Goal: Transaction & Acquisition: Purchase product/service

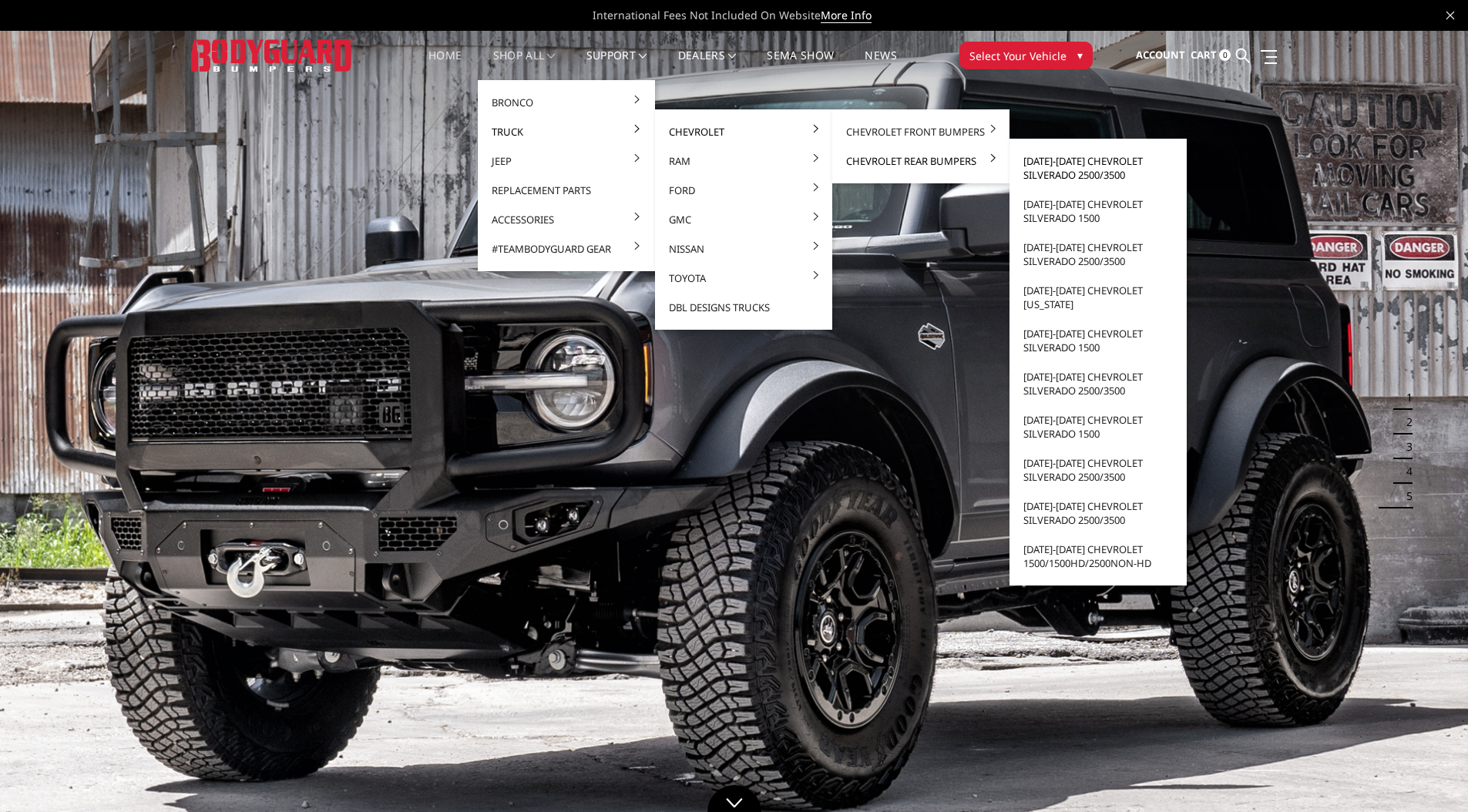
click at [1052, 164] on link "[DATE]-[DATE] Chevrolet Silverado 2500/3500" at bounding box center [1098, 168] width 165 height 43
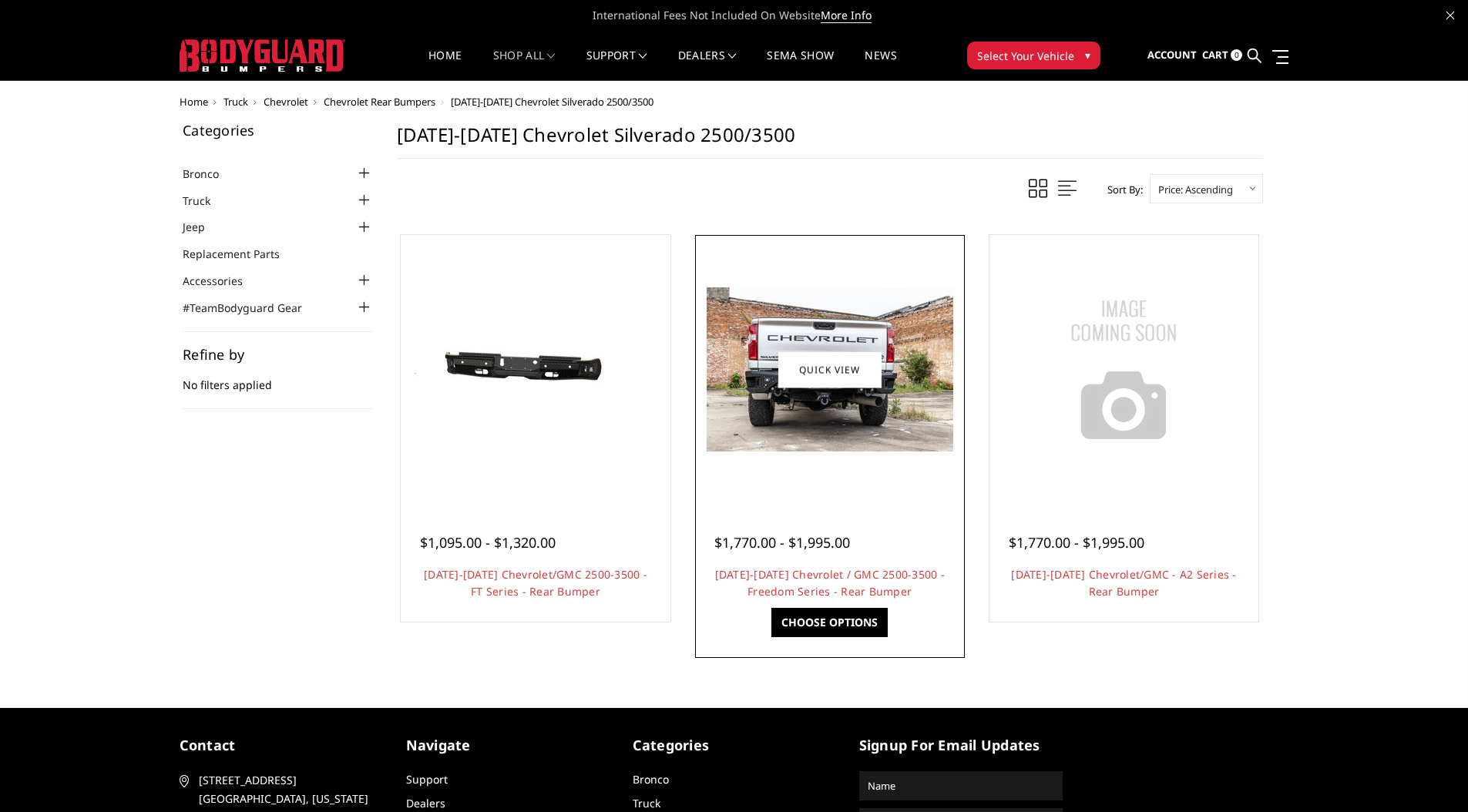
click at [835, 434] on img at bounding box center [830, 369] width 247 height 164
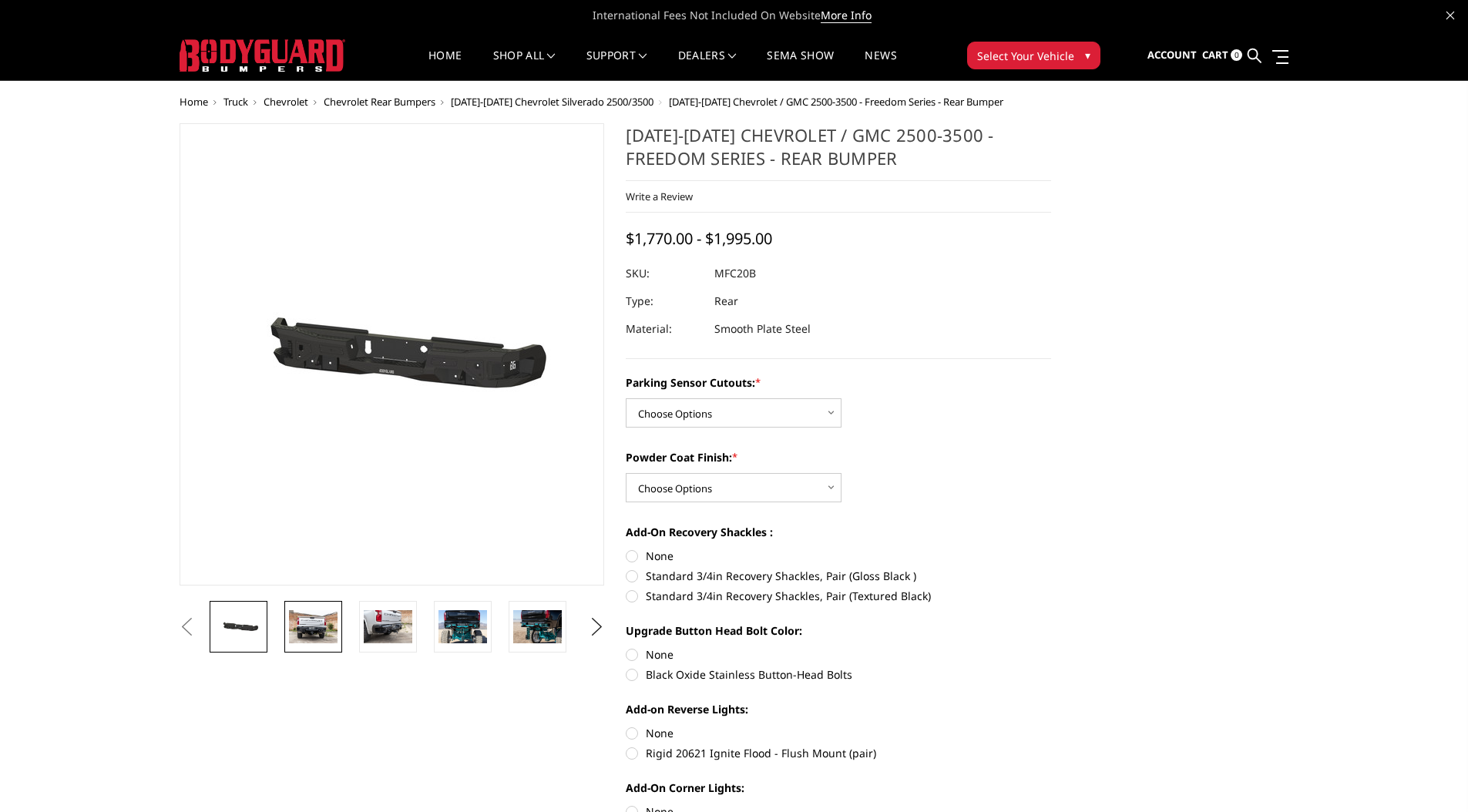
click at [301, 623] on img at bounding box center [313, 626] width 49 height 32
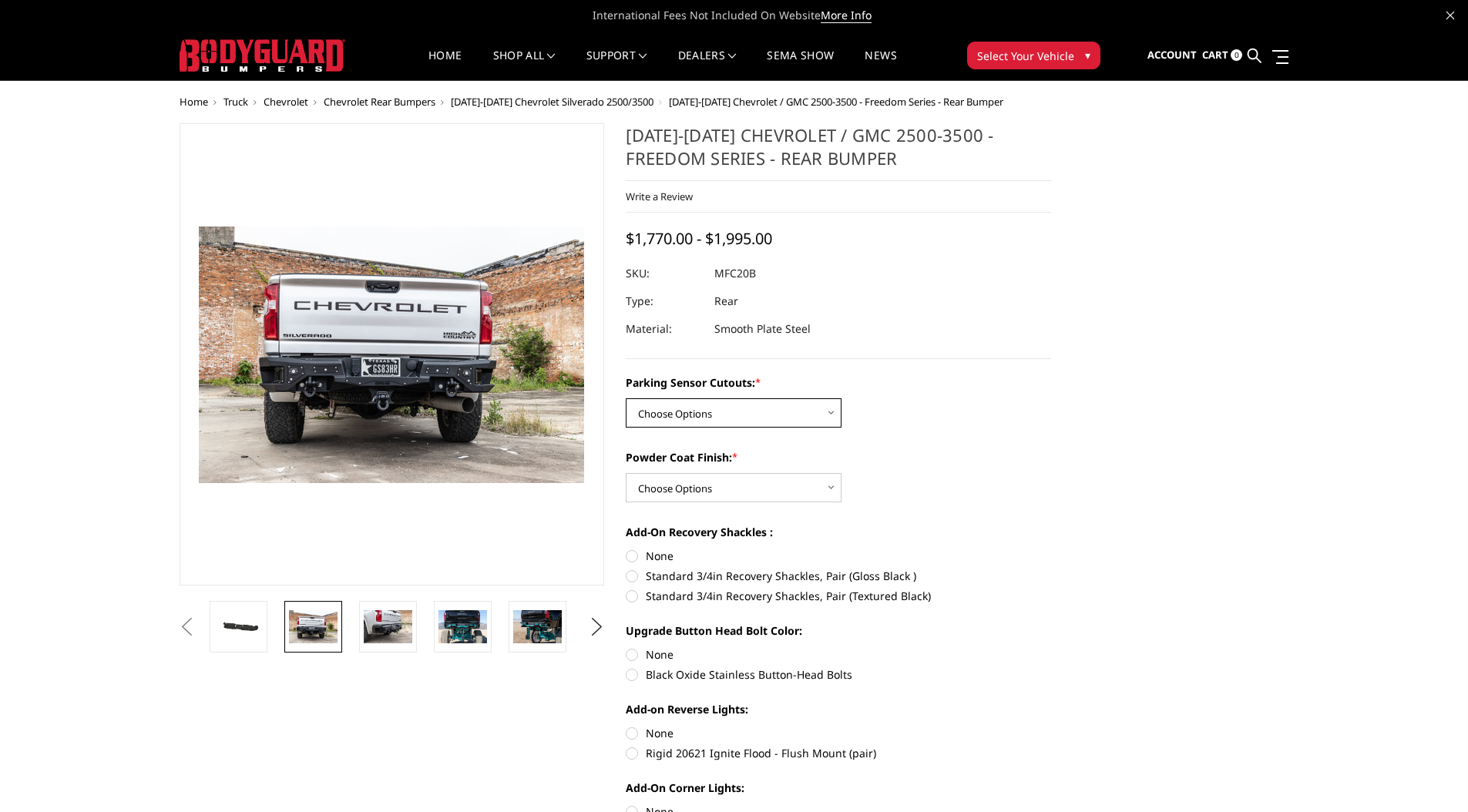
click at [712, 415] on select "Choose Options No - Without Parking Sensor Cutouts Yes - With Parking Sensor Cu…" at bounding box center [734, 412] width 216 height 29
select select "2869"
click at [626, 398] on select "Choose Options No - Without Parking Sensor Cutouts Yes - With Parking Sensor Cu…" at bounding box center [734, 412] width 216 height 29
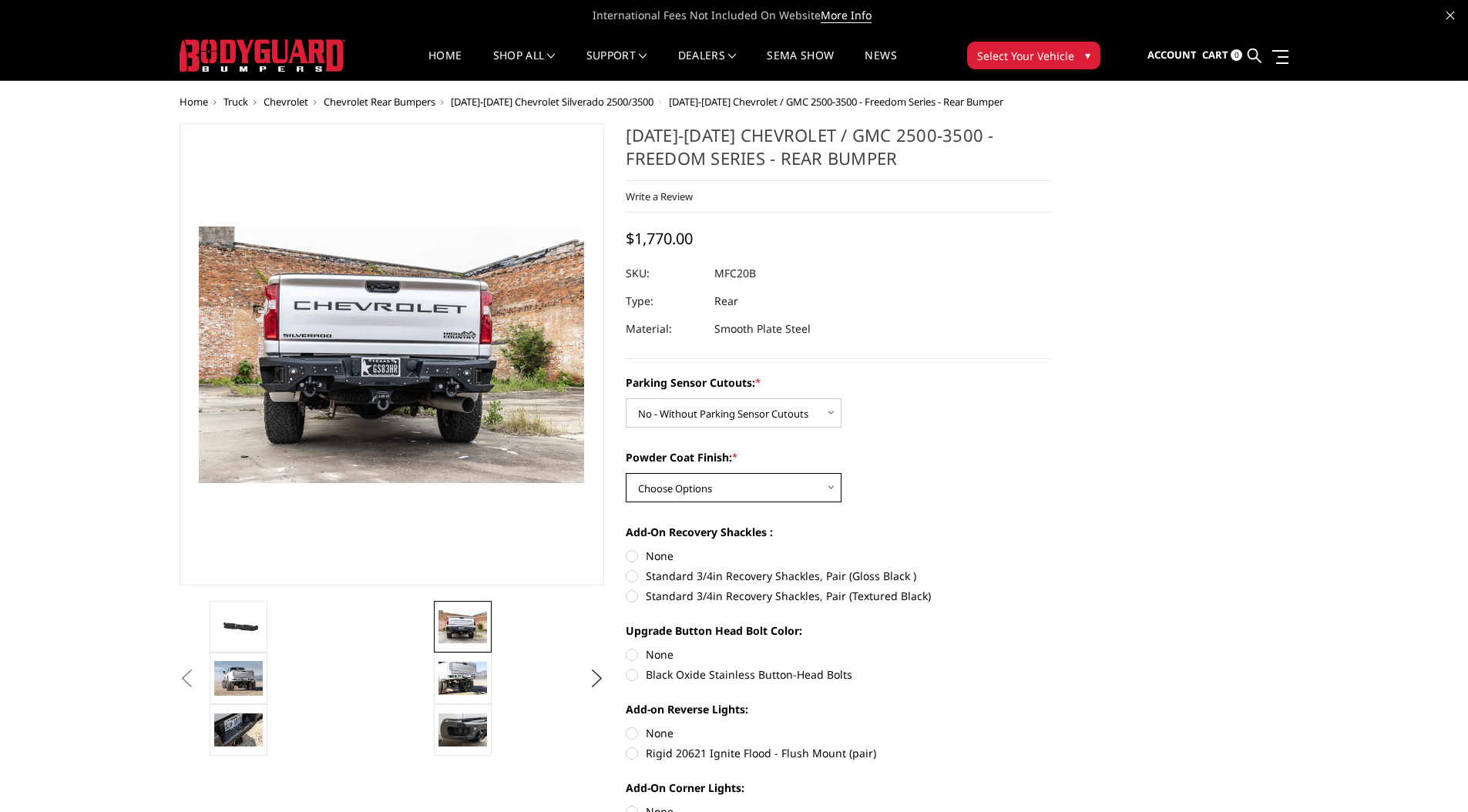
click at [693, 485] on select "Choose Options Bare Metal Texture Black Powder Coat" at bounding box center [734, 487] width 216 height 29
select select "2871"
click at [626, 473] on select "Choose Options Bare Metal Texture Black Powder Coat" at bounding box center [734, 487] width 216 height 29
click at [629, 575] on label "Standard 3/4in Recovery Shackles, Pair (Gloss Black )" at bounding box center [838, 575] width 425 height 17
click at [1052, 549] on input "Standard 3/4in Recovery Shackles, Pair (Gloss Black )" at bounding box center [1052, 548] width 1 height 1
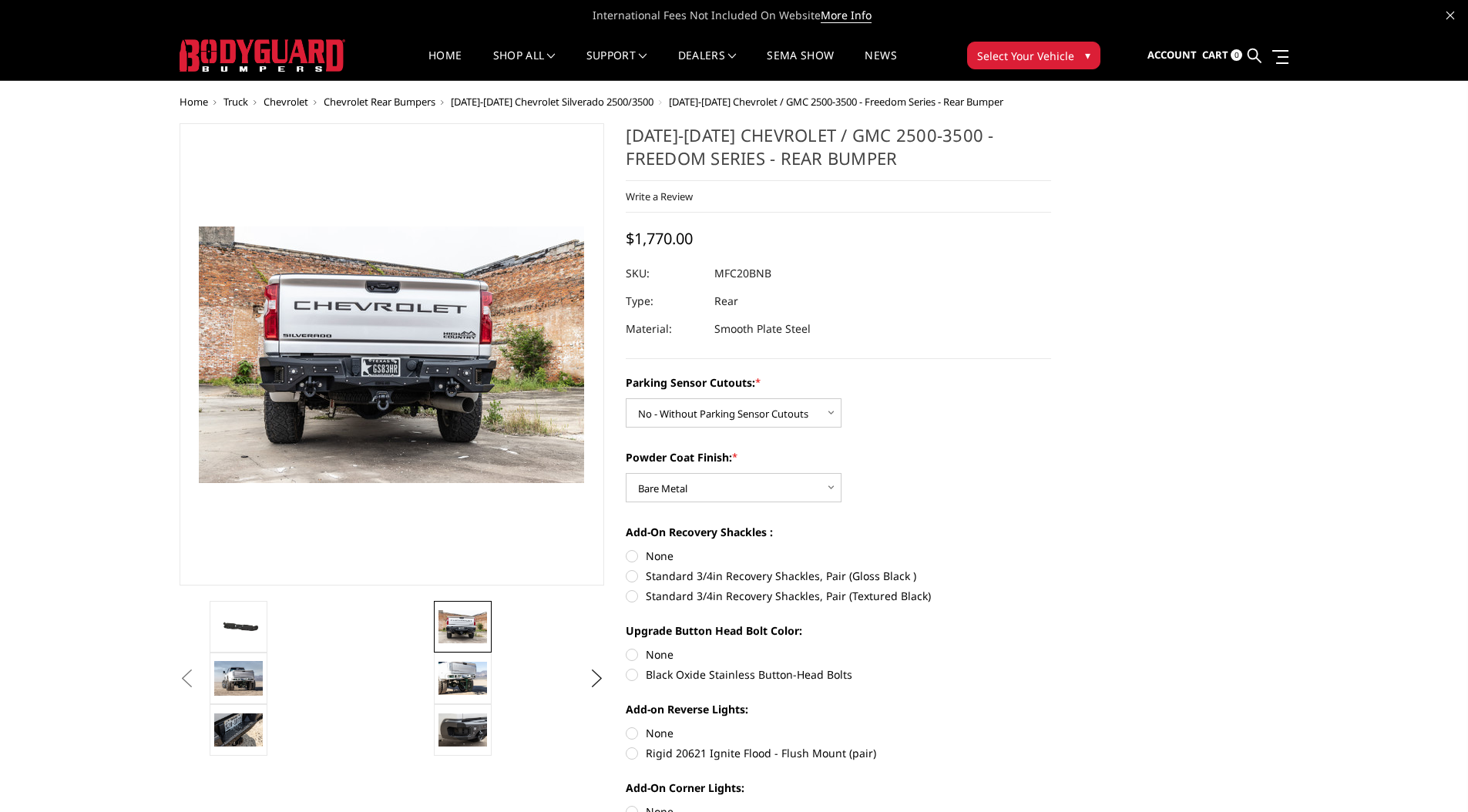
radio input "true"
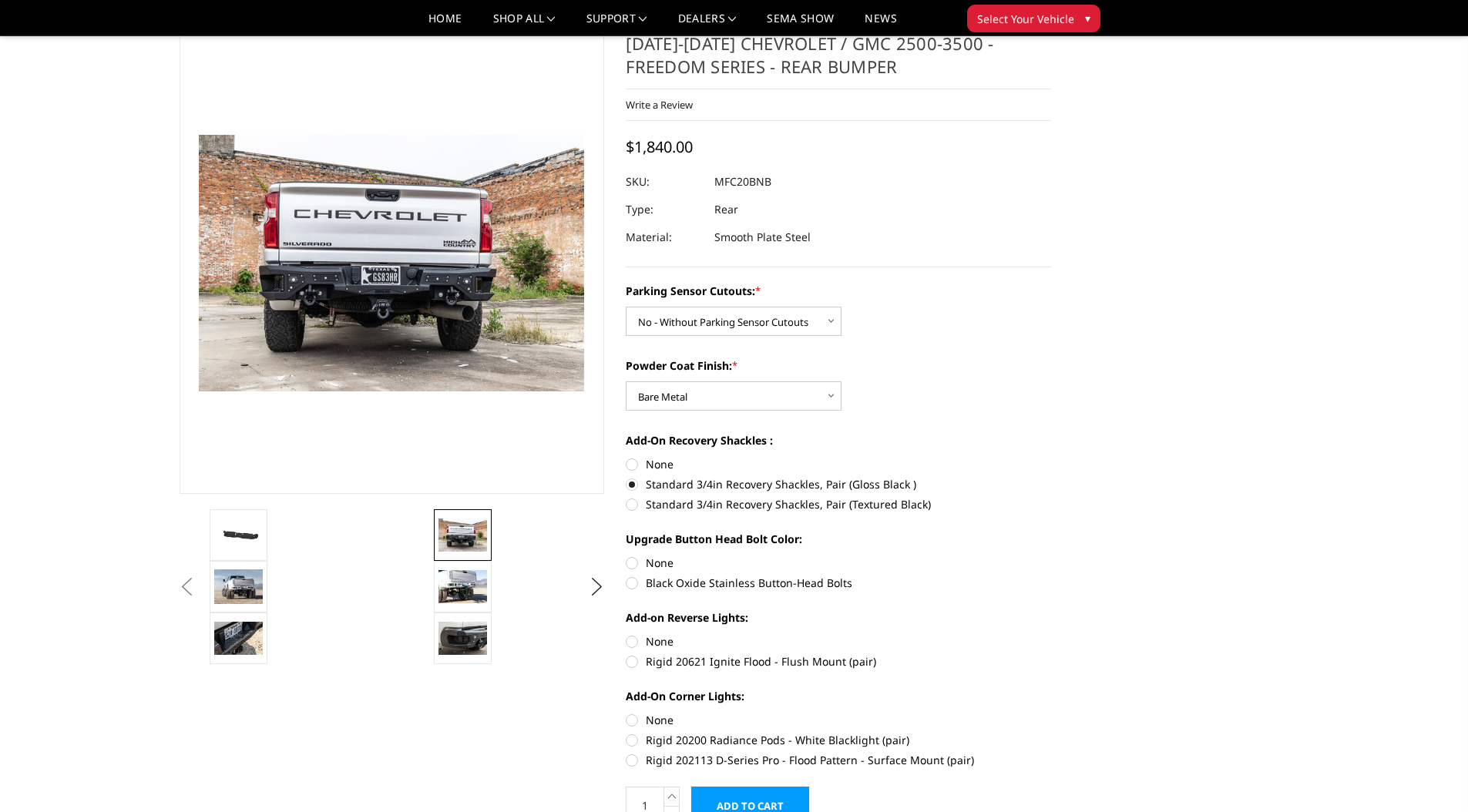
scroll to position [76, 0]
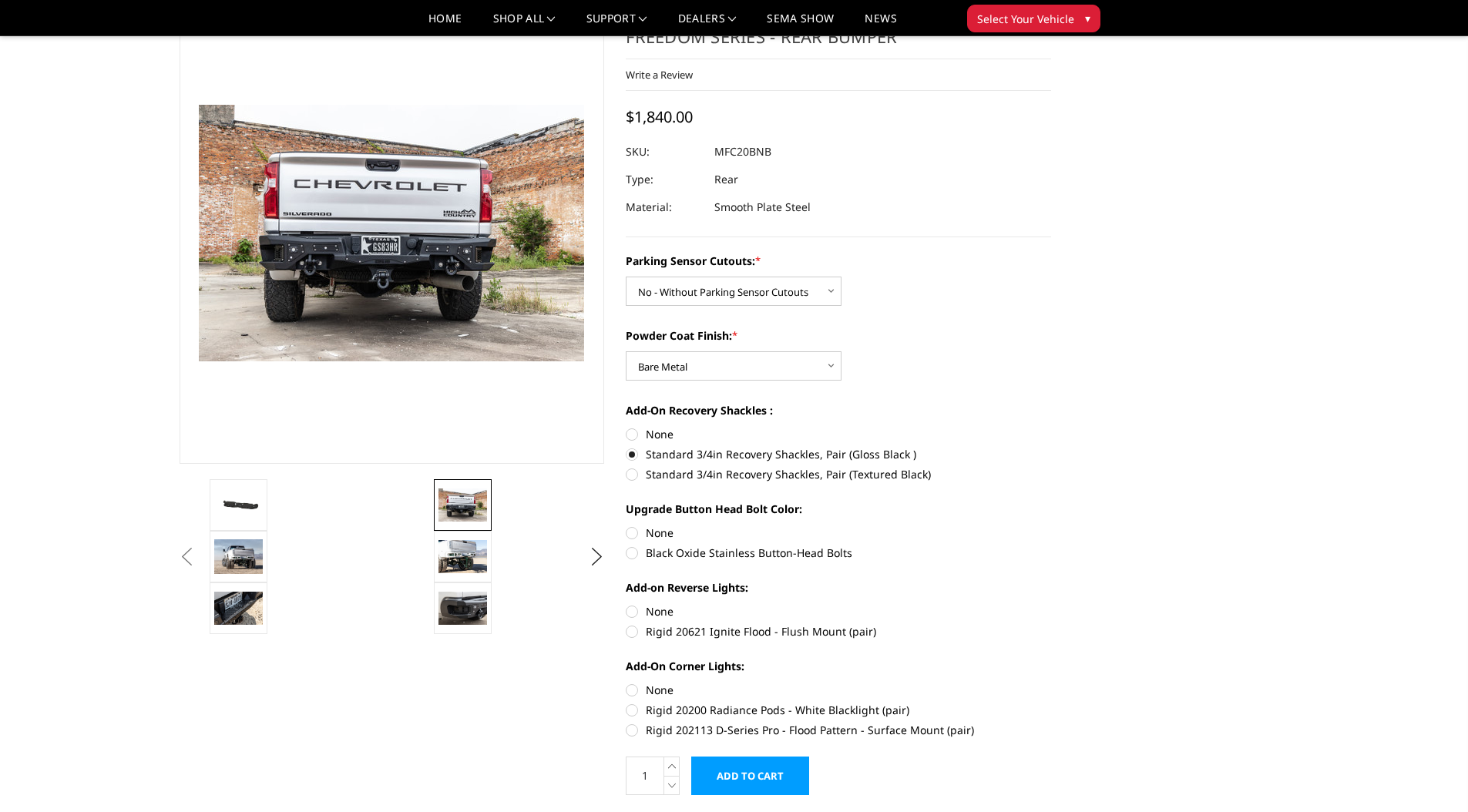
click at [634, 631] on label "Rigid 20621 Ignite Flood - Flush Mount (pair)" at bounding box center [838, 631] width 425 height 17
click at [1052, 604] on input "Rigid 20621 Ignite Flood - Flush Mount (pair)" at bounding box center [1052, 603] width 1 height 1
radio input "true"
click at [632, 554] on label "Black Oxide Stainless Button-Head Bolts" at bounding box center [838, 553] width 425 height 17
click at [1052, 525] on input "Black Oxide Stainless Button-Head Bolts" at bounding box center [1052, 524] width 1 height 1
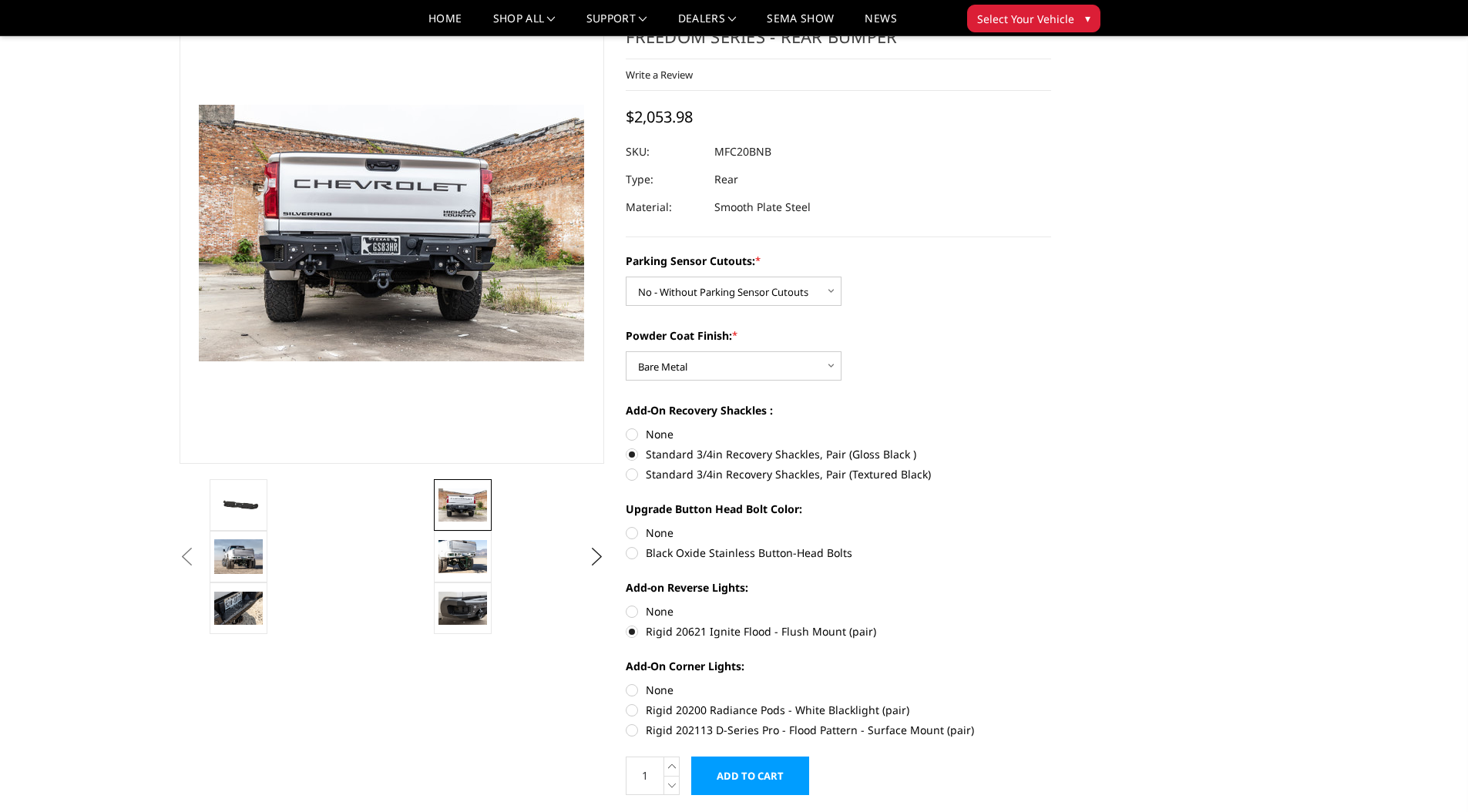
radio input "true"
click at [450, 598] on img at bounding box center [464, 607] width 49 height 32
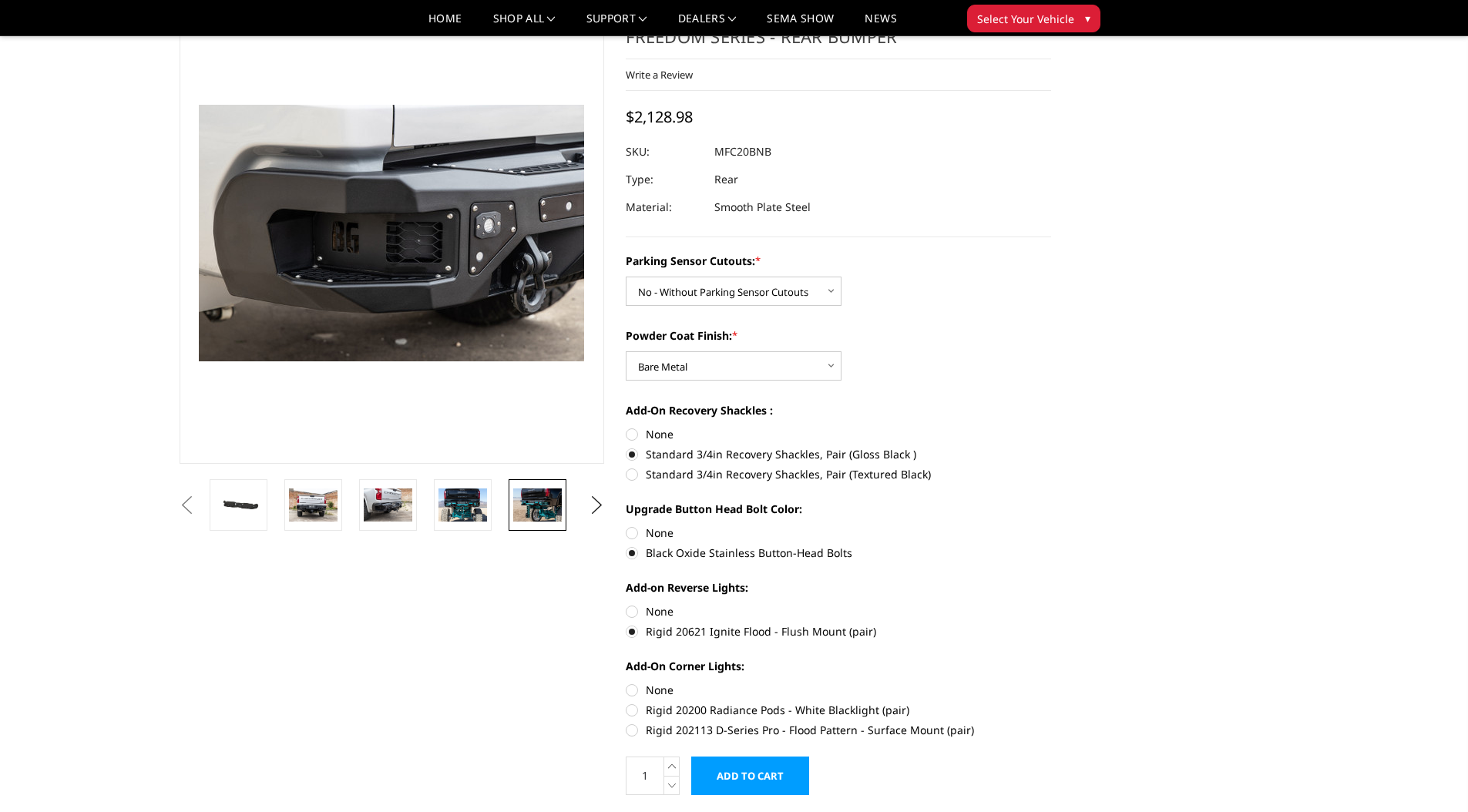
click at [531, 499] on img at bounding box center [538, 504] width 49 height 32
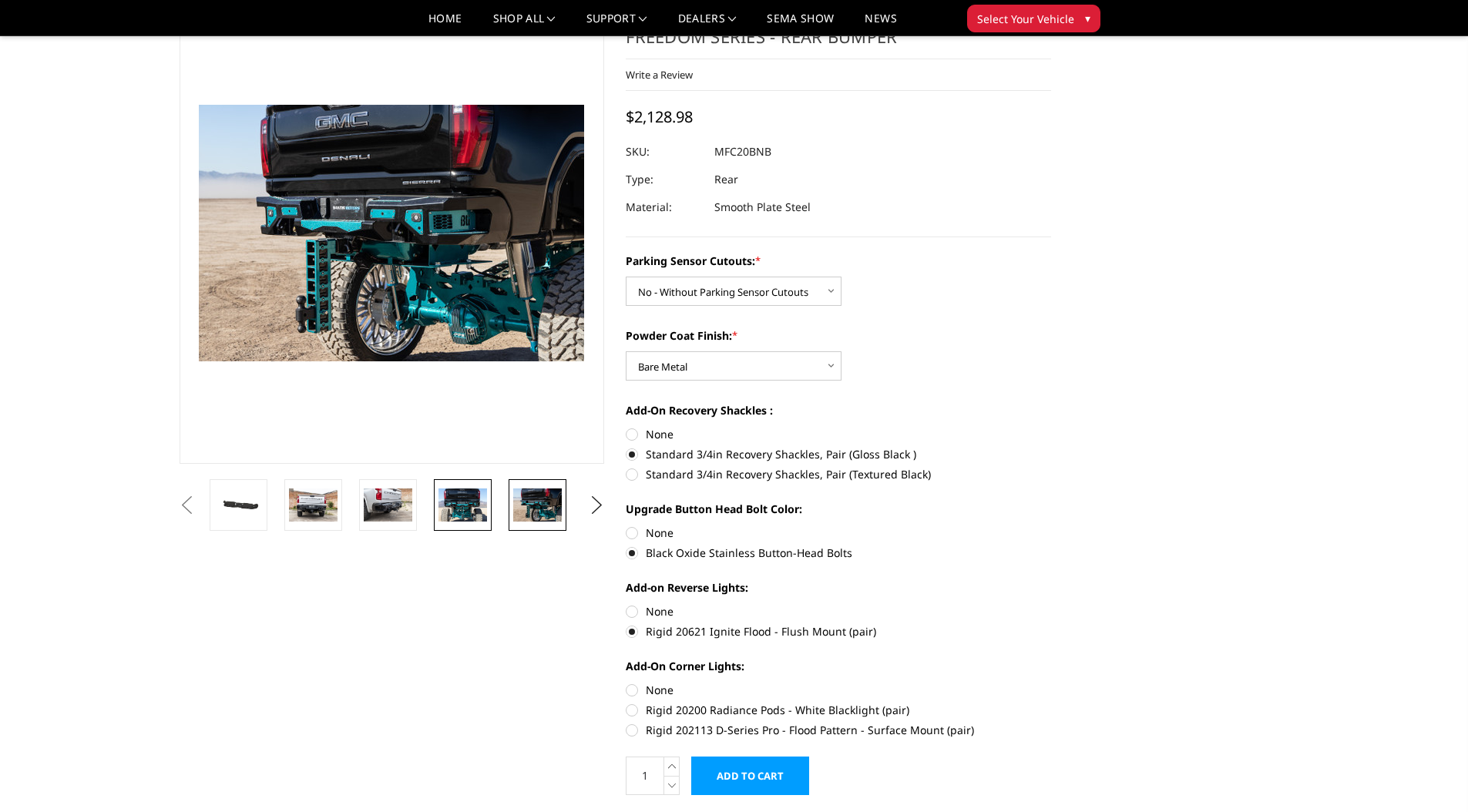
click at [458, 501] on img at bounding box center [463, 504] width 49 height 32
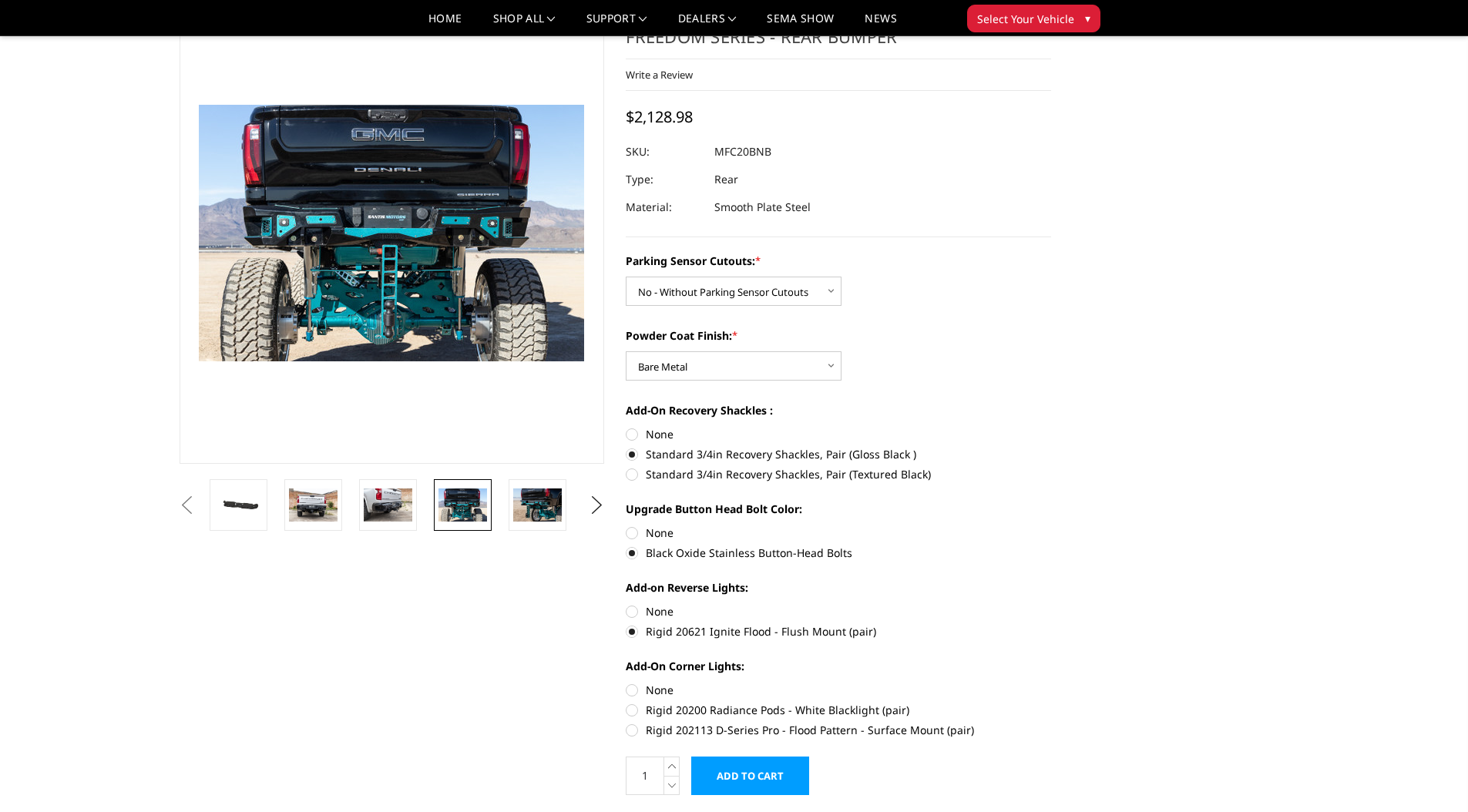
click at [199, 494] on button "Previous" at bounding box center [187, 505] width 23 height 23
click at [244, 502] on img at bounding box center [240, 505] width 49 height 23
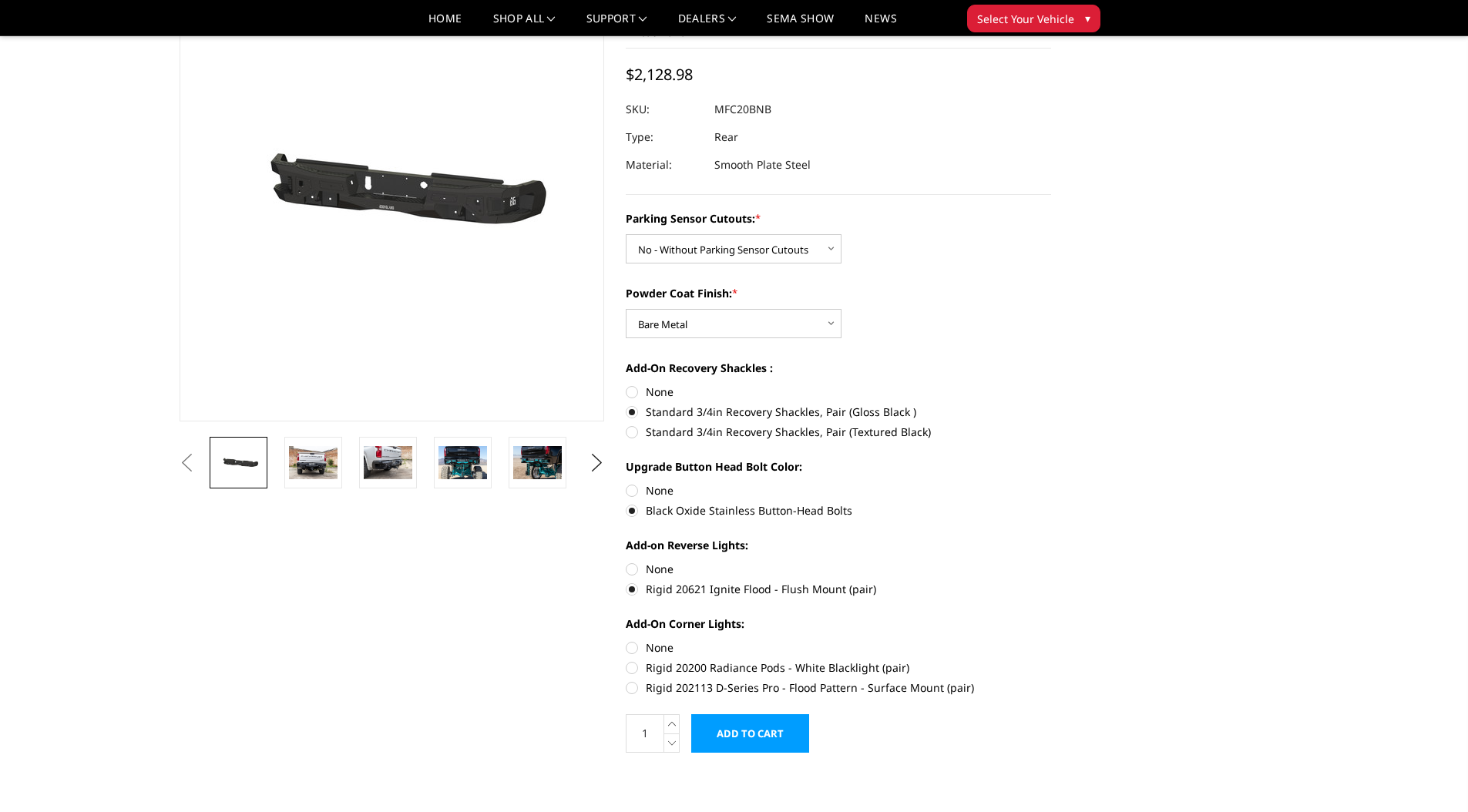
scroll to position [515, 0]
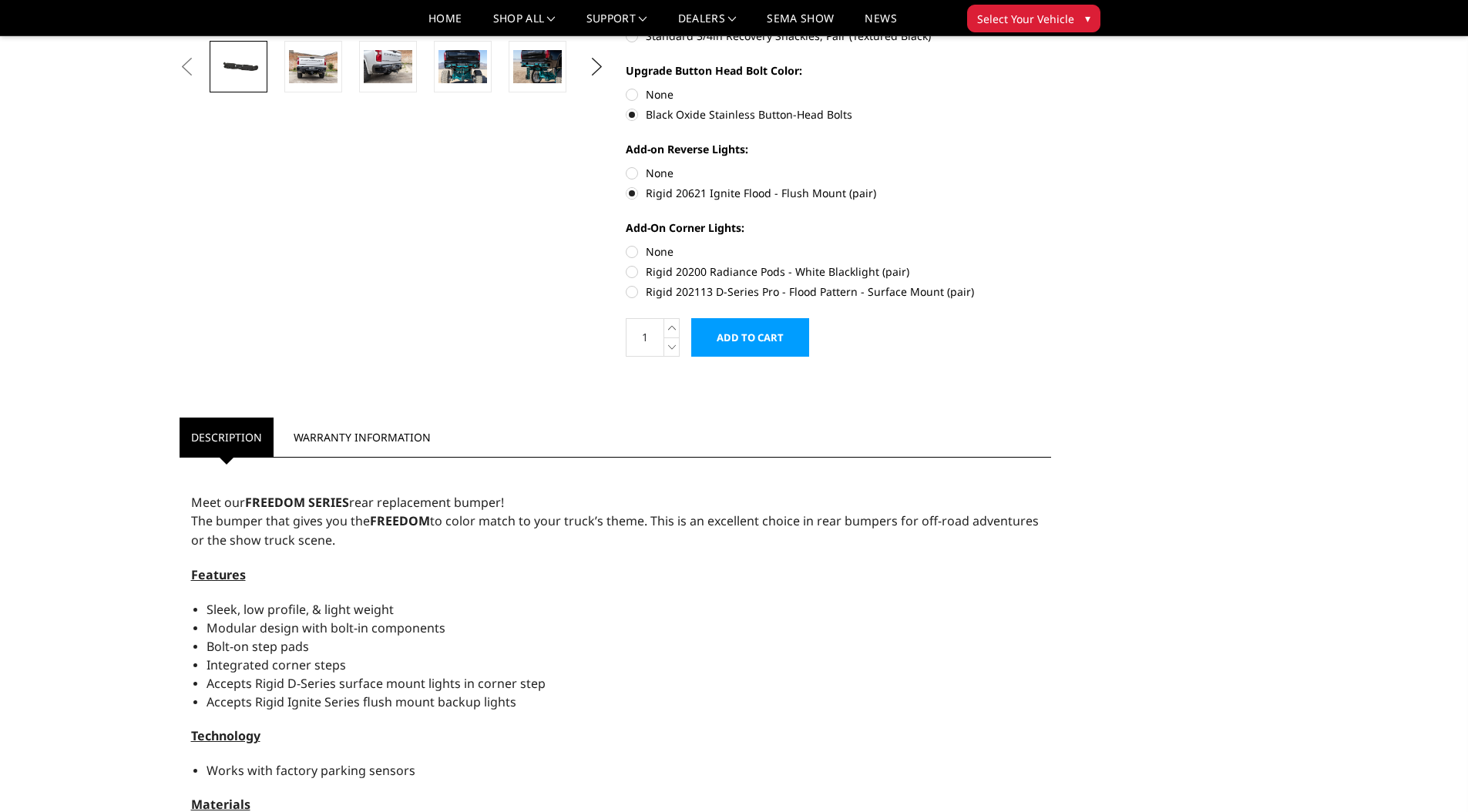
click at [753, 336] on input "Add to Cart" at bounding box center [749, 337] width 118 height 39
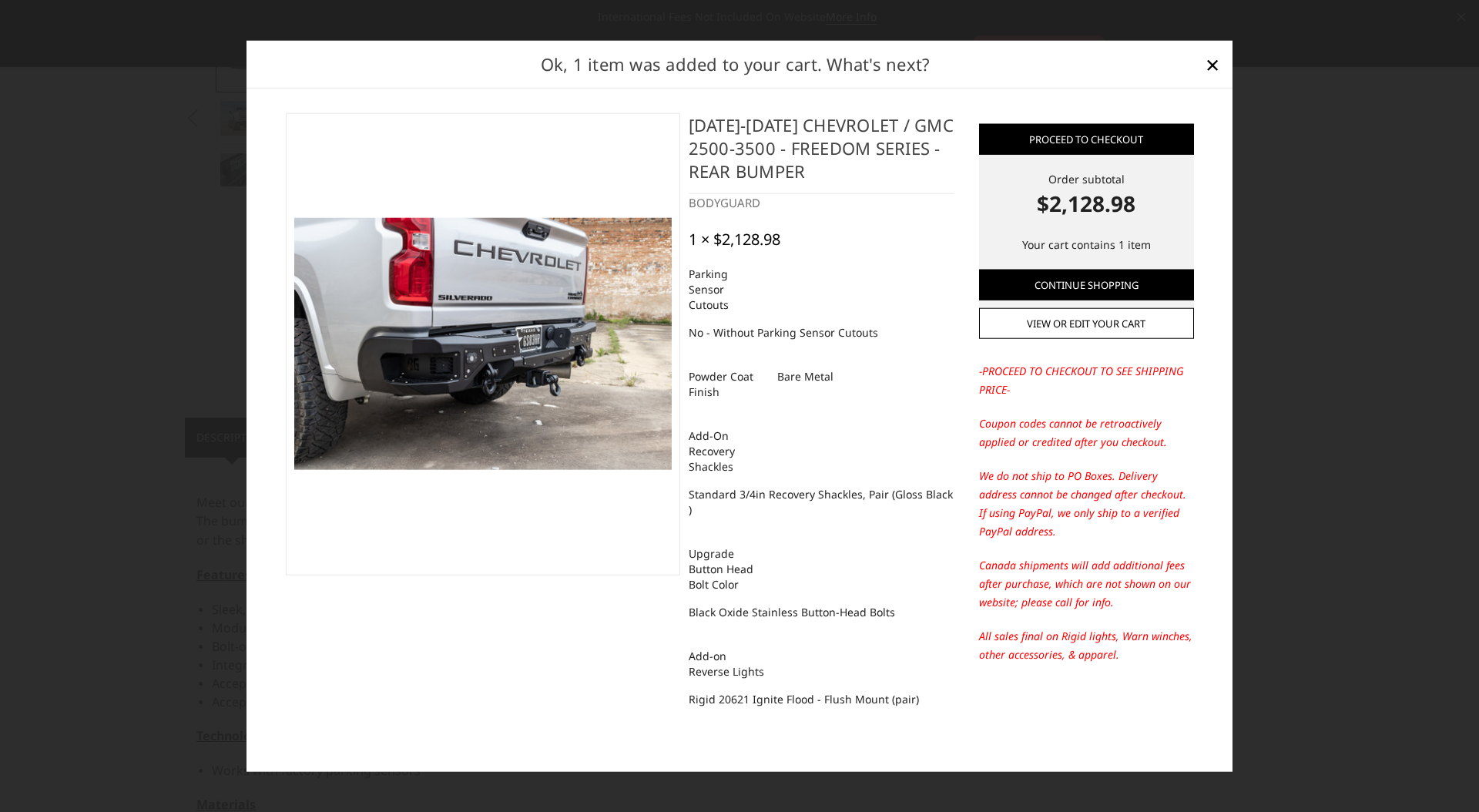
drag, startPoint x: 689, startPoint y: 136, endPoint x: 812, endPoint y: 180, distance: 130.6
click at [810, 181] on h4 "2020-2025 Chevrolet / GMC 2500-3500 - Freedom Series - Rear Bumper" at bounding box center [821, 153] width 266 height 81
drag, startPoint x: 813, startPoint y: 179, endPoint x: 686, endPoint y: 129, distance: 136.5
click at [651, 129] on section "2020-2025 Chevrolet / GMC 2500-3500 - Freedom Series - Rear Bumper BODYGUARD 1 …" at bounding box center [624, 432] width 693 height 639
drag, startPoint x: 693, startPoint y: 136, endPoint x: 879, endPoint y: 185, distance: 192.3
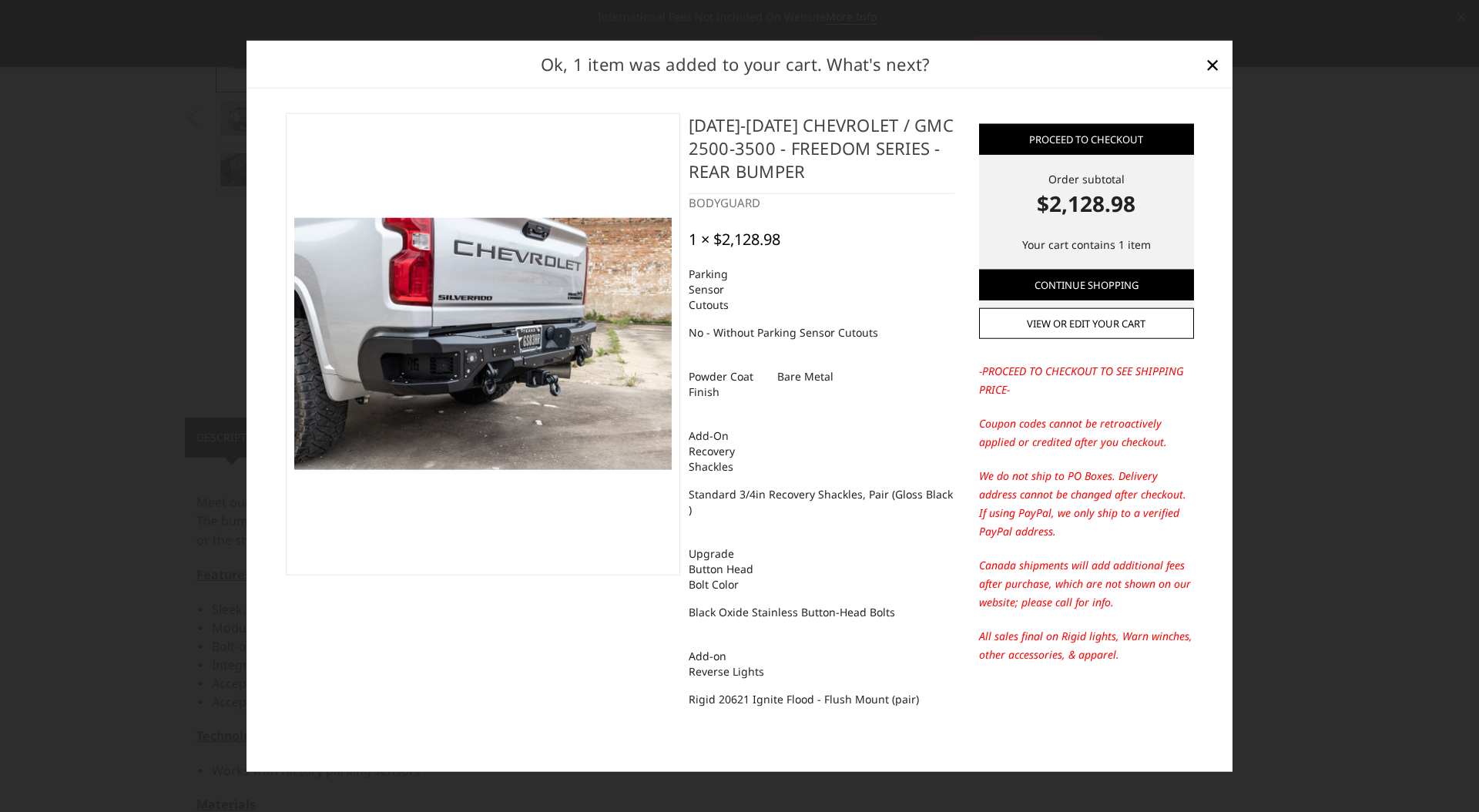
click at [879, 185] on h4 "2020-2025 Chevrolet / GMC 2500-3500 - Freedom Series - Rear Bumper" at bounding box center [821, 153] width 266 height 81
click at [1082, 292] on link "Continue Shopping" at bounding box center [1086, 284] width 215 height 31
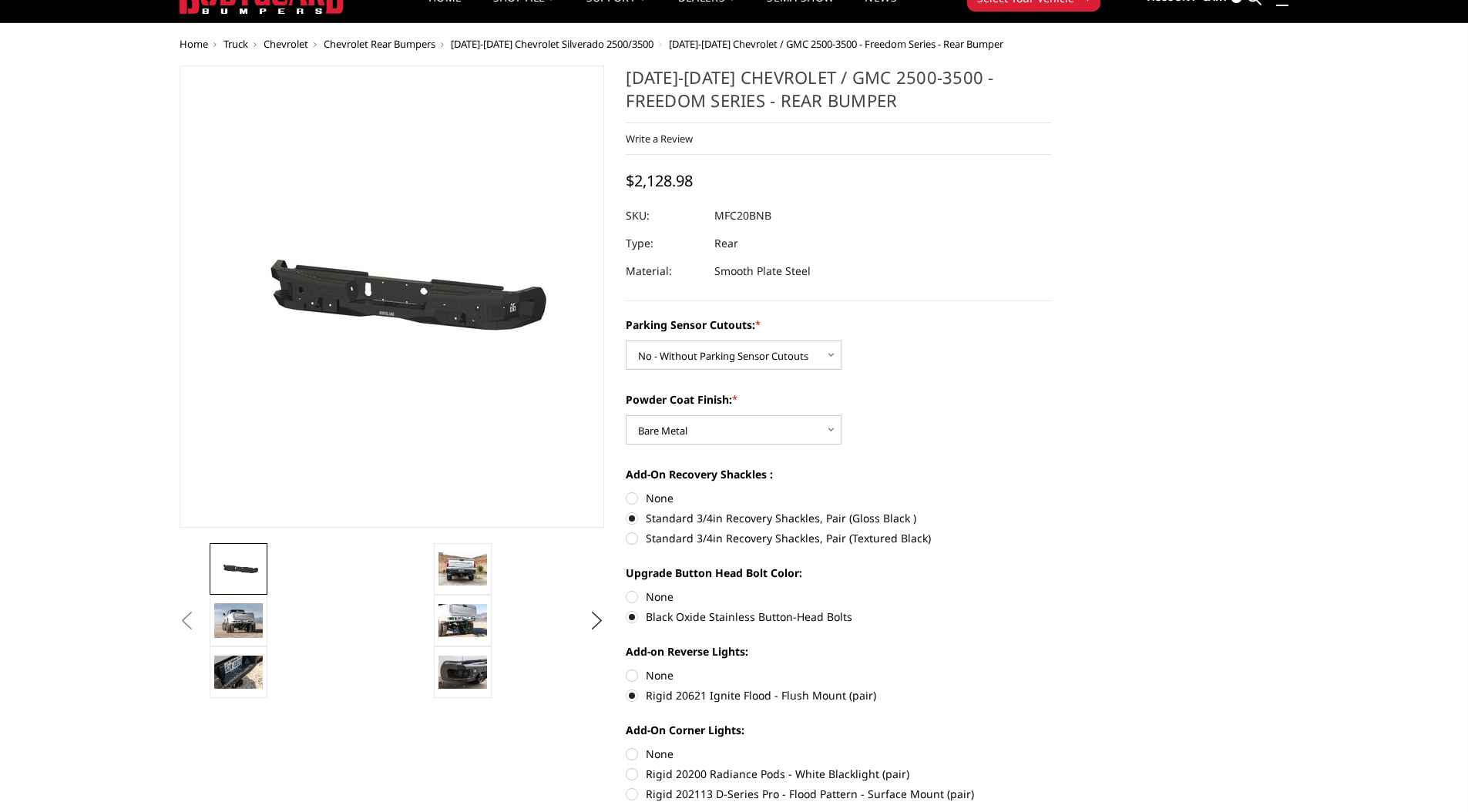
scroll to position [0, 0]
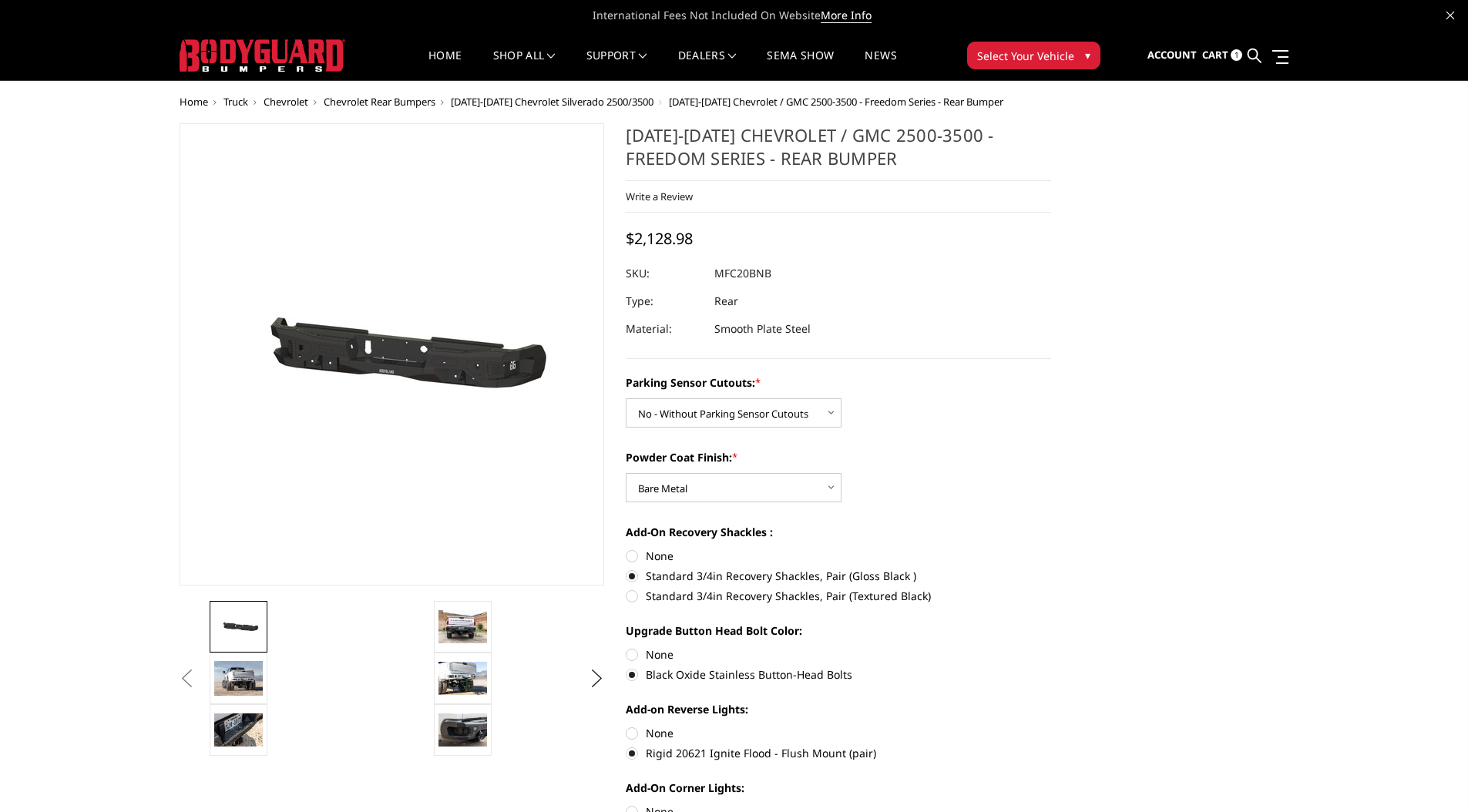
drag, startPoint x: 625, startPoint y: 133, endPoint x: 835, endPoint y: 159, distance: 211.6
click at [835, 159] on section "2020-2025 Chevrolet / GMC 2500-3500 - Freedom Series - Rear Bumper Write a Revi…" at bounding box center [839, 527] width 447 height 810
drag, startPoint x: 802, startPoint y: 158, endPoint x: 634, endPoint y: 165, distance: 168.1
click at [634, 165] on h1 "2020-2025 Chevrolet / GMC 2500-3500 - Freedom Series - Rear Bumper" at bounding box center [838, 151] width 425 height 58
drag, startPoint x: 626, startPoint y: 132, endPoint x: 842, endPoint y: 152, distance: 216.9
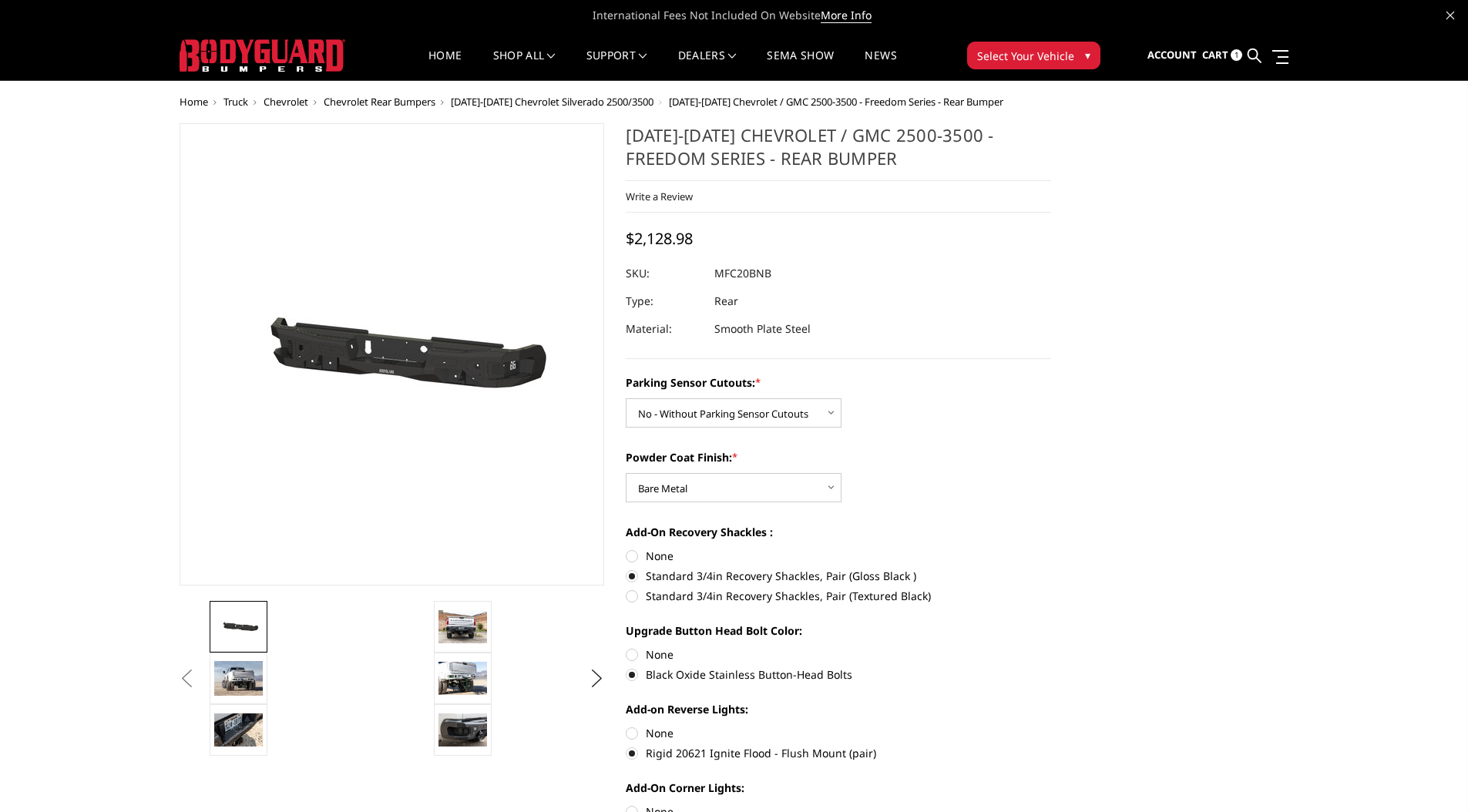
click at [842, 152] on h1 "2020-2025 Chevrolet / GMC 2500-3500 - Freedom Series - Rear Bumper" at bounding box center [838, 151] width 425 height 58
click at [467, 675] on img at bounding box center [463, 677] width 49 height 32
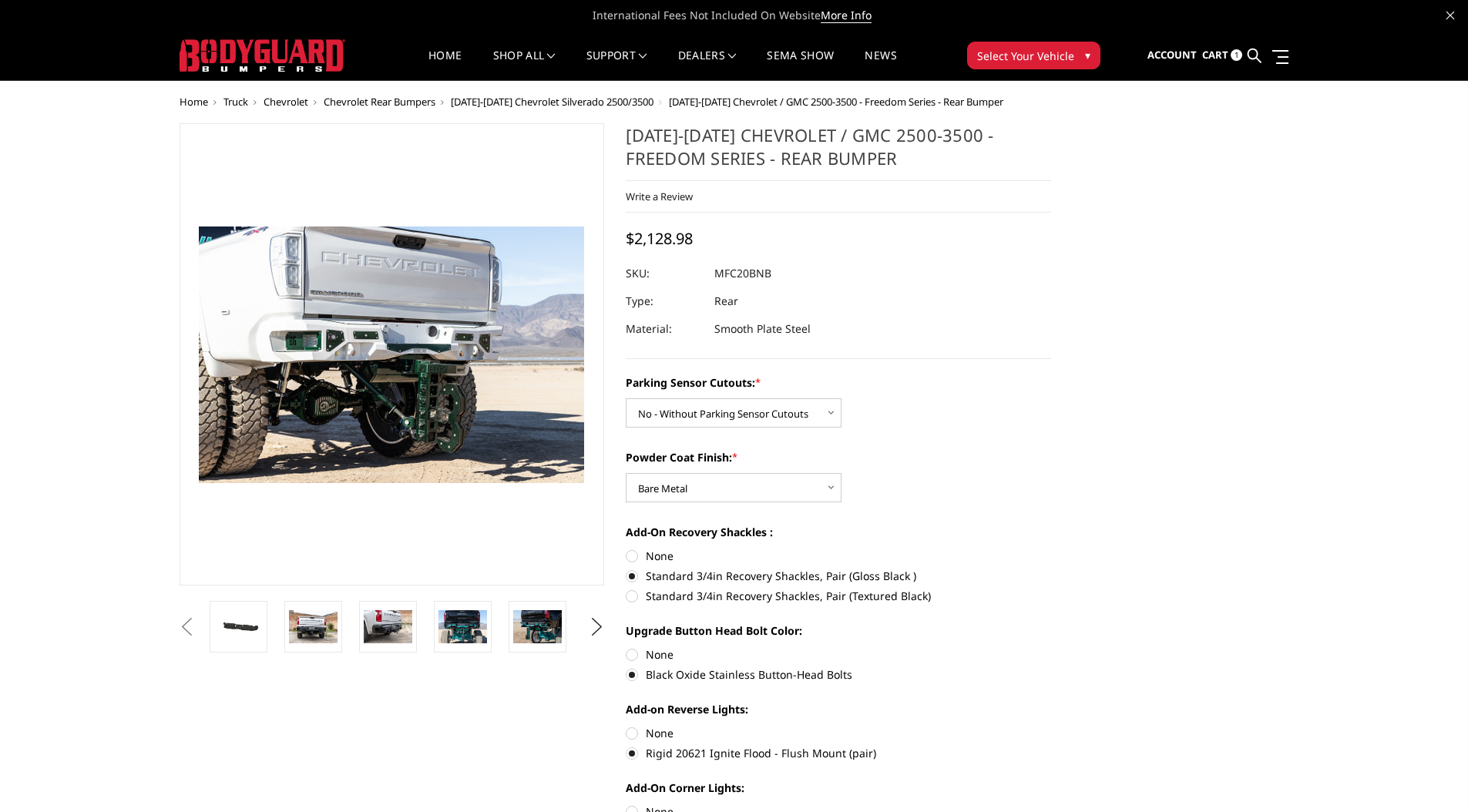
drag, startPoint x: 753, startPoint y: 274, endPoint x: 704, endPoint y: 276, distance: 49.0
click at [704, 275] on div at bounding box center [838, 273] width 425 height 28
drag, startPoint x: 727, startPoint y: 274, endPoint x: 788, endPoint y: 275, distance: 61.0
click at [785, 274] on div at bounding box center [838, 273] width 425 height 28
drag, startPoint x: 720, startPoint y: 277, endPoint x: 651, endPoint y: 284, distance: 69.4
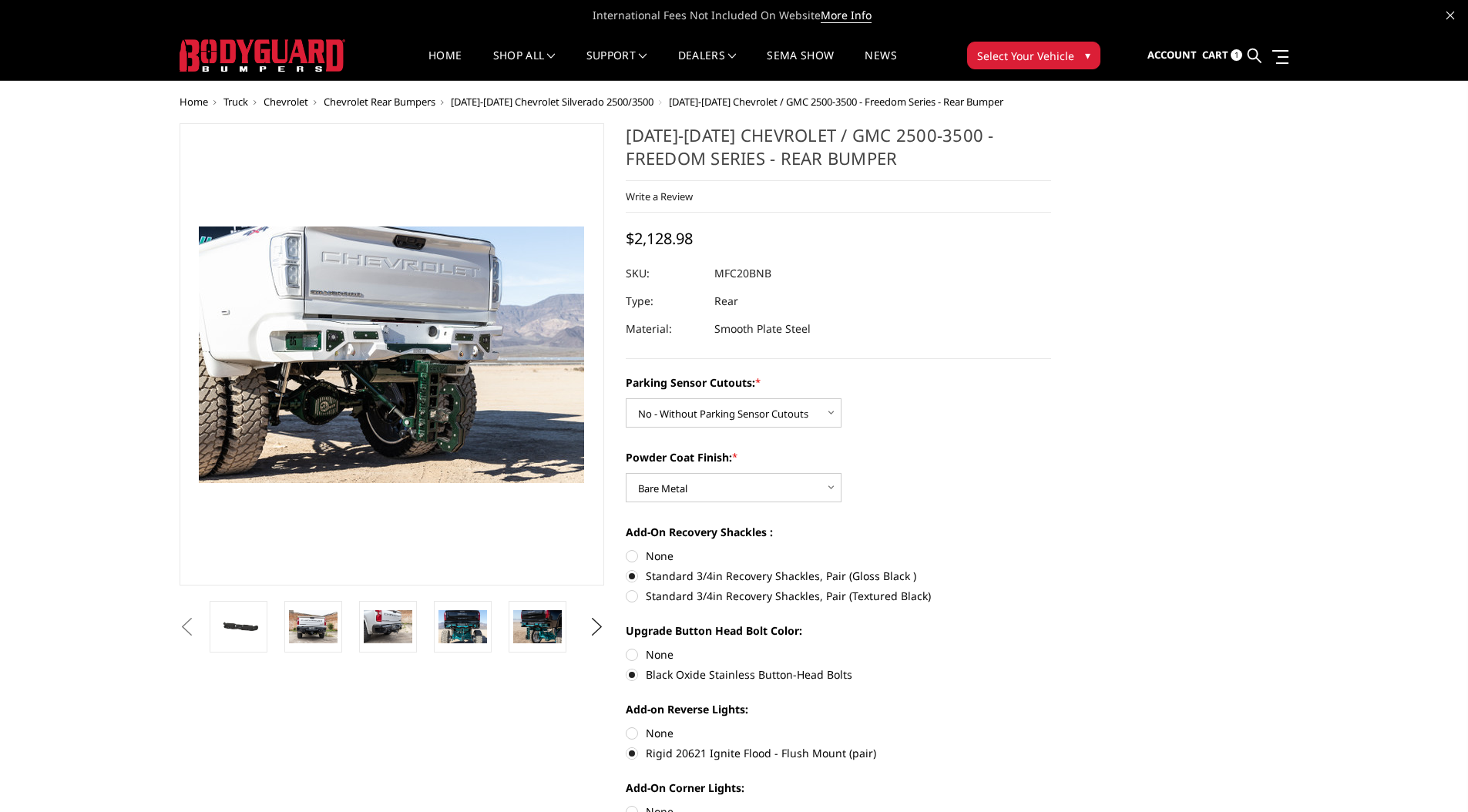
click at [663, 282] on dl "SKU: MFC20BNB UPC: Type: Rear Material: Smooth Plate Steel" at bounding box center [838, 301] width 425 height 84
click at [391, 627] on img at bounding box center [388, 626] width 49 height 32
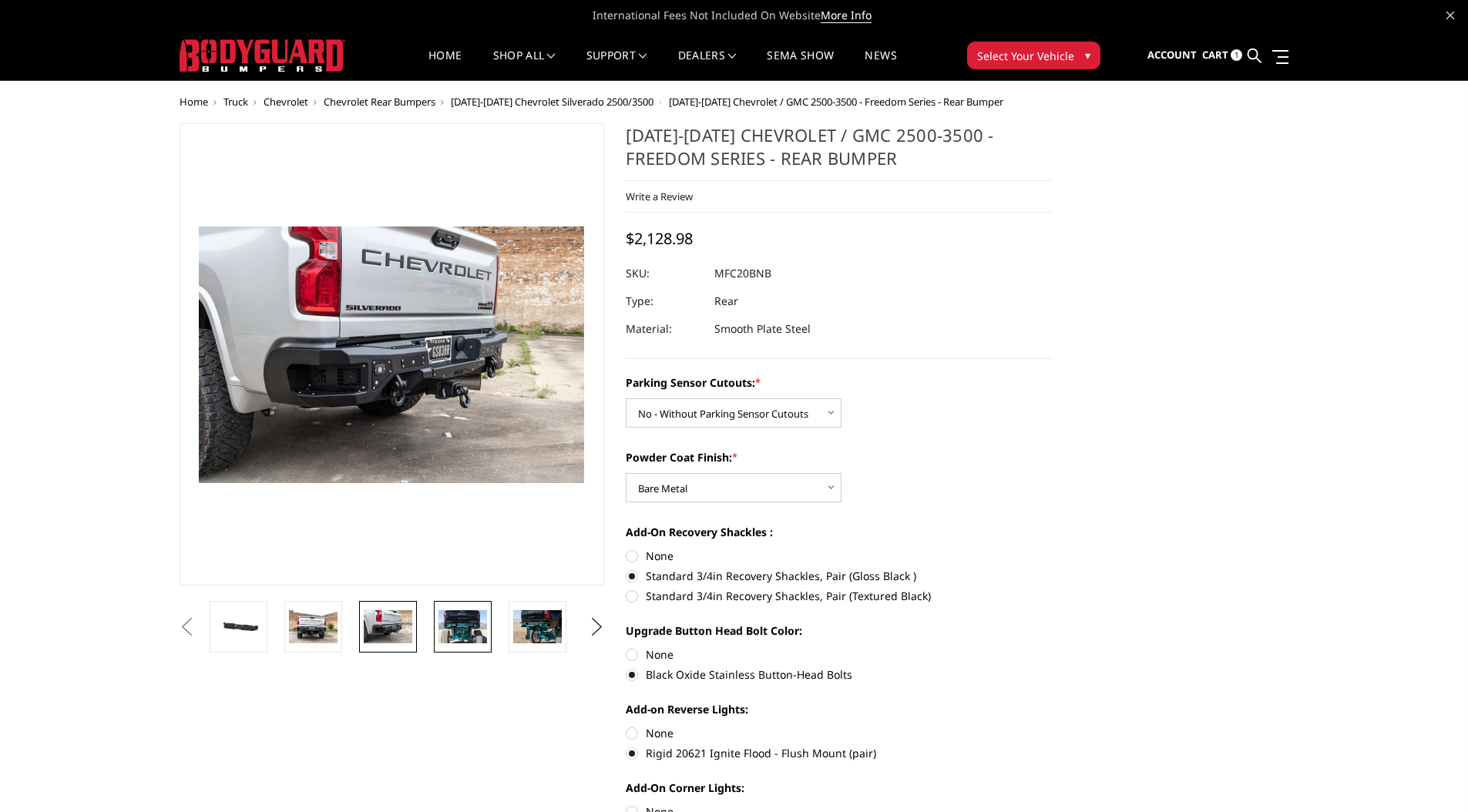
click at [463, 621] on img at bounding box center [463, 626] width 49 height 32
